Goal: Information Seeking & Learning: Learn about a topic

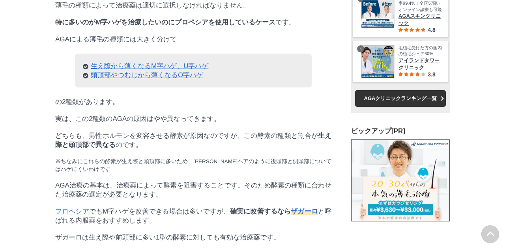
scroll to position [2463, 0]
click at [173, 78] on link "頭頂部やつむじから薄くなるO字ハゲ" at bounding box center [147, 74] width 112 height 7
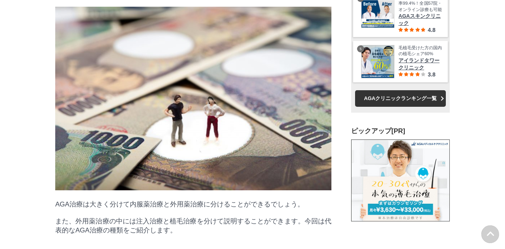
scroll to position [4986, 0]
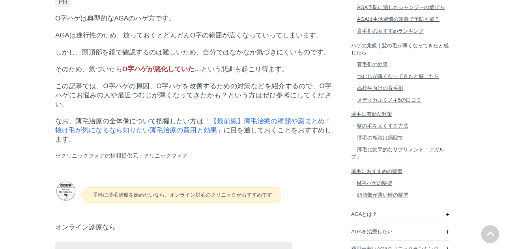
scroll to position [319, 0]
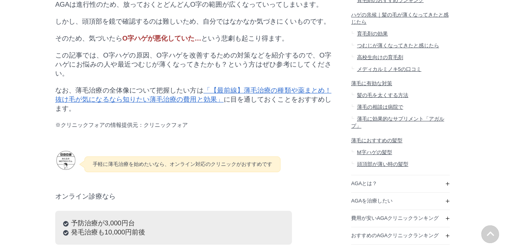
click at [269, 96] on link "「【最前線】薄毛治療の種類や薬まとめ！抜け毛が気になるなら知りたい薄毛治療の費用と効果」" at bounding box center [193, 95] width 276 height 17
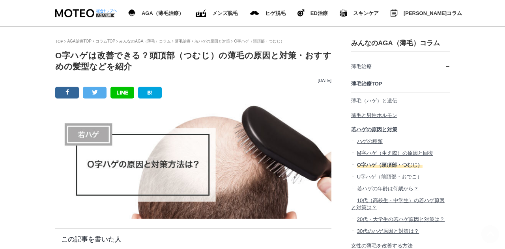
scroll to position [0, 0]
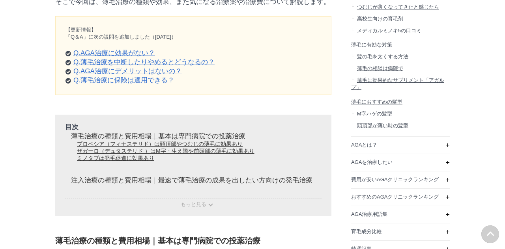
scroll to position [366, 0]
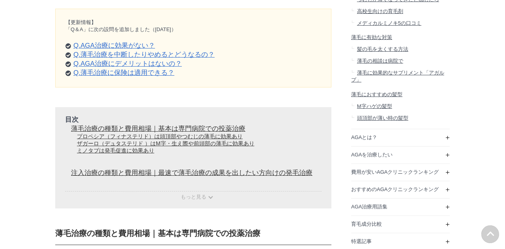
click at [138, 49] on link "Q.AGA治療に効果がない？" at bounding box center [114, 45] width 82 height 7
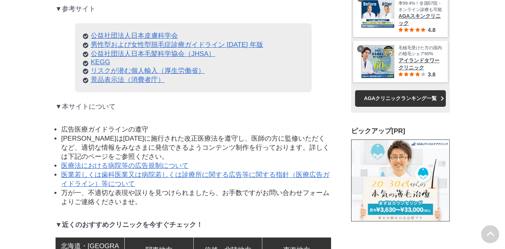
scroll to position [12004, 0]
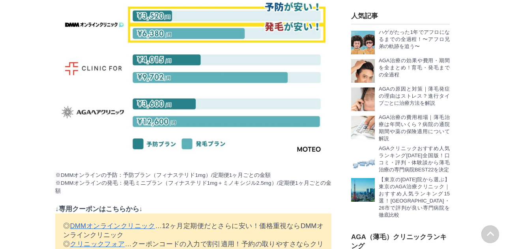
scroll to position [690, 0]
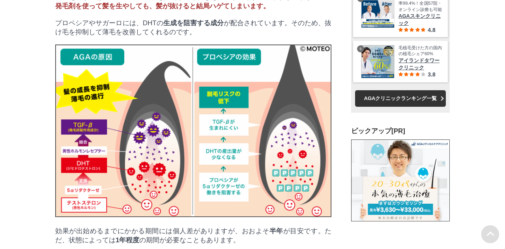
scroll to position [21787, 39049]
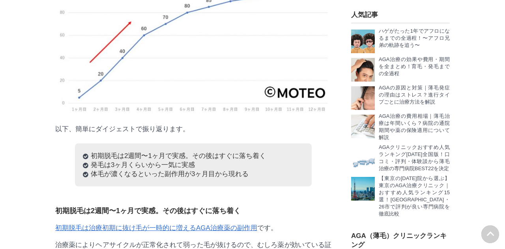
scroll to position [1112, 0]
